Goal: Navigation & Orientation: Find specific page/section

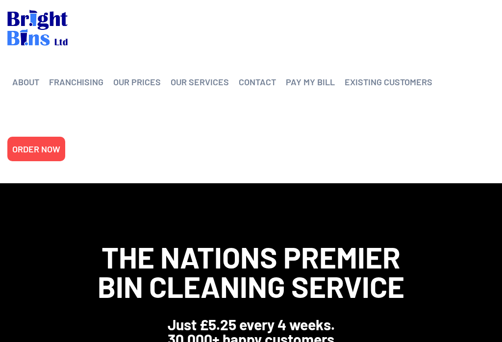
click at [148, 80] on link "OUR PRICES" at bounding box center [137, 81] width 48 height 15
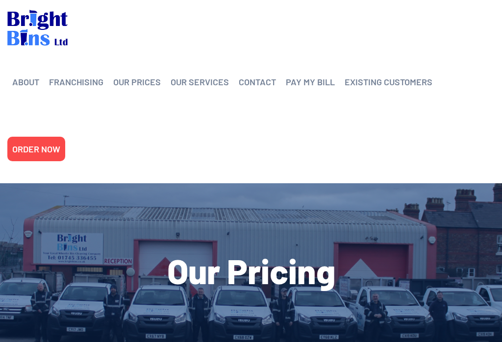
click at [213, 183] on link "Our Services" at bounding box center [231, 183] width 93 height 0
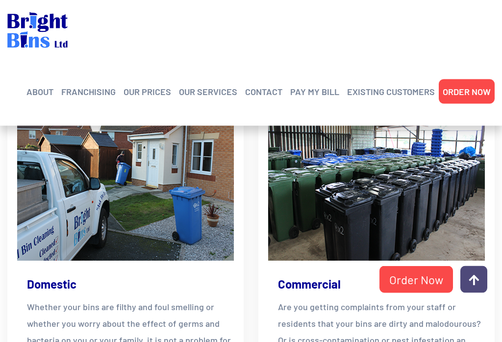
scroll to position [322, 0]
click at [107, 298] on p "Whether your bins are filthy and foul smelling or whether you worry about the e…" at bounding box center [130, 339] width 207 height 83
click at [58, 276] on link "Domestic" at bounding box center [51, 284] width 49 height 16
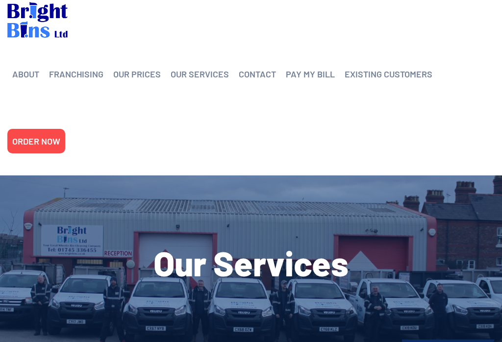
scroll to position [0, 0]
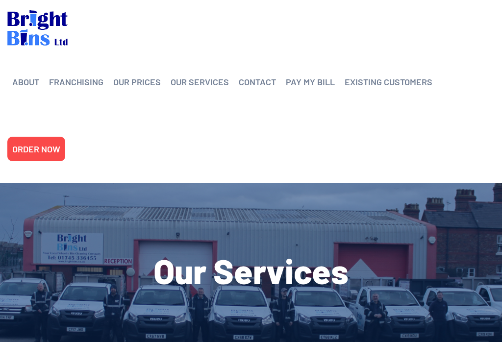
click at [257, 80] on link "CONTACT" at bounding box center [257, 81] width 37 height 15
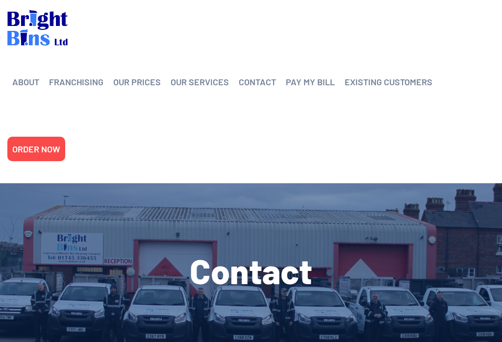
click at [316, 80] on link "PAY MY BILL" at bounding box center [310, 81] width 49 height 15
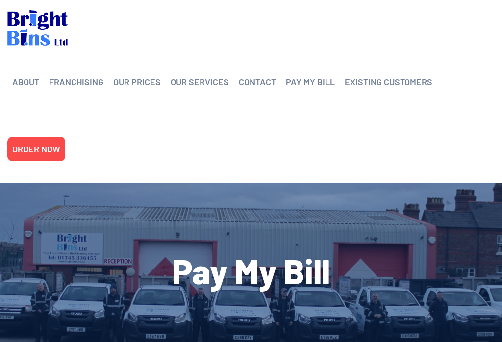
click at [364, 34] on div "ABOUT Helping the Environment Franchising Bright Bins Frequently Asked Question…" at bounding box center [250, 91] width 487 height 183
click at [138, 83] on link "OUR PRICES" at bounding box center [137, 81] width 48 height 15
